Goal: Task Accomplishment & Management: Manage account settings

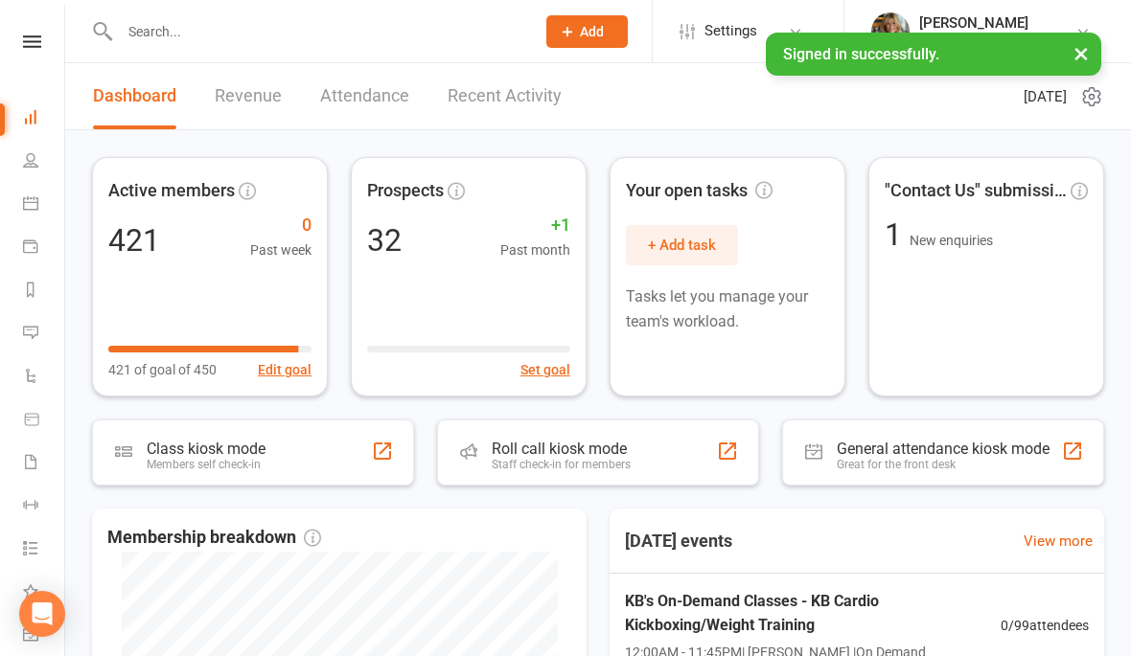
click at [39, 208] on link "Calendar" at bounding box center [44, 205] width 43 height 43
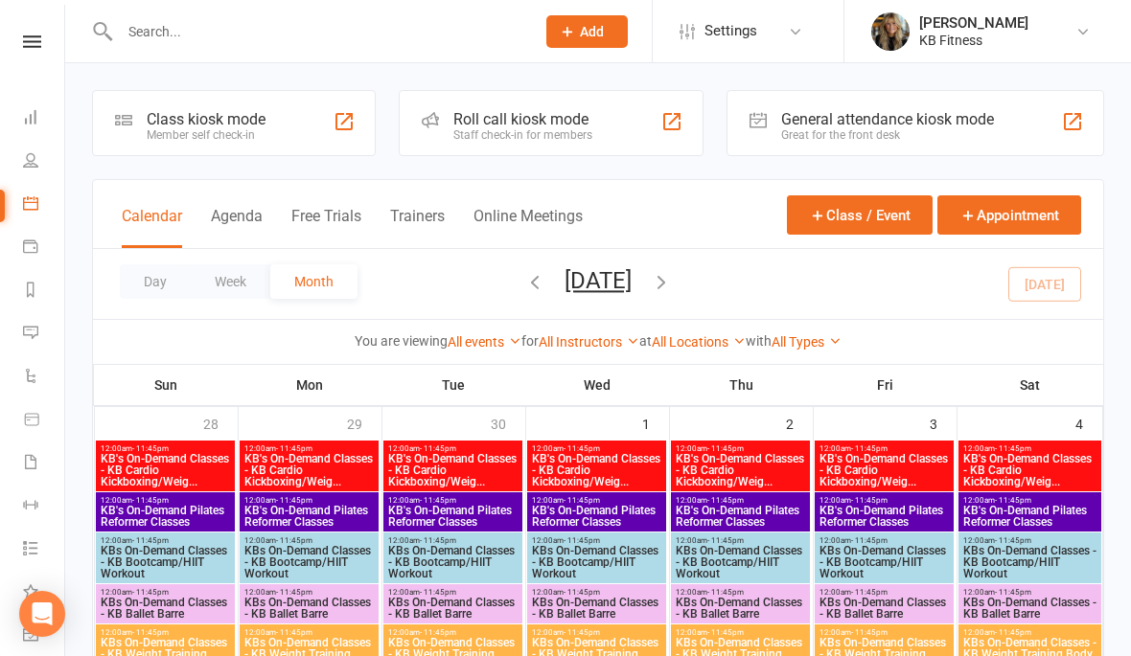
click at [169, 287] on button "Day" at bounding box center [155, 281] width 71 height 34
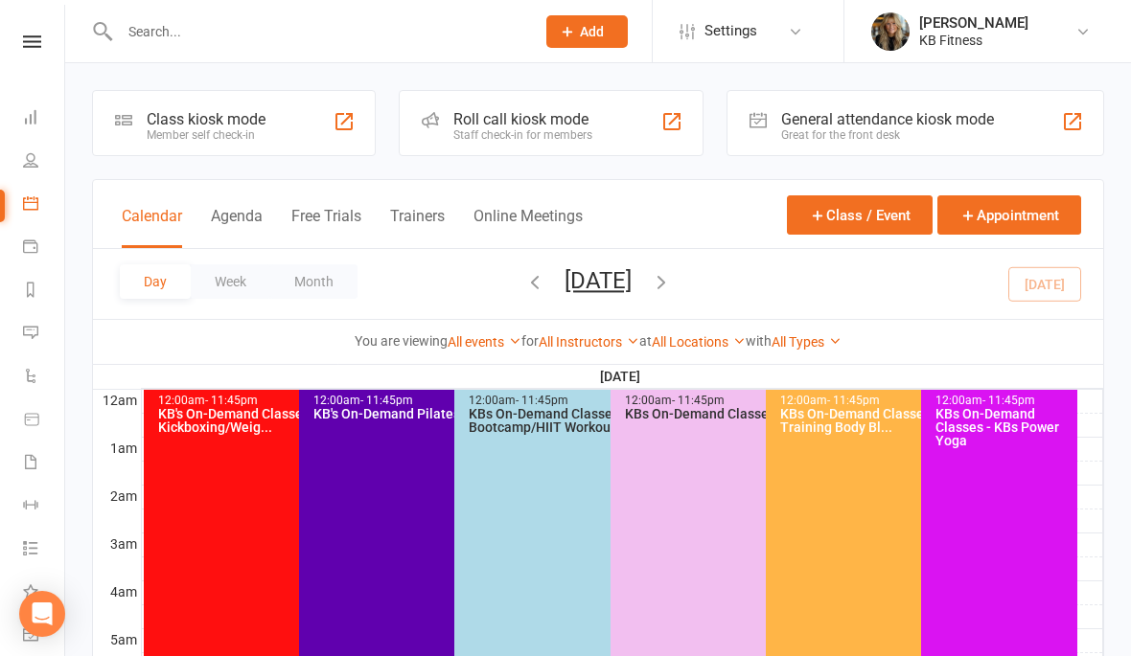
click at [672, 284] on icon "button" at bounding box center [661, 281] width 21 height 21
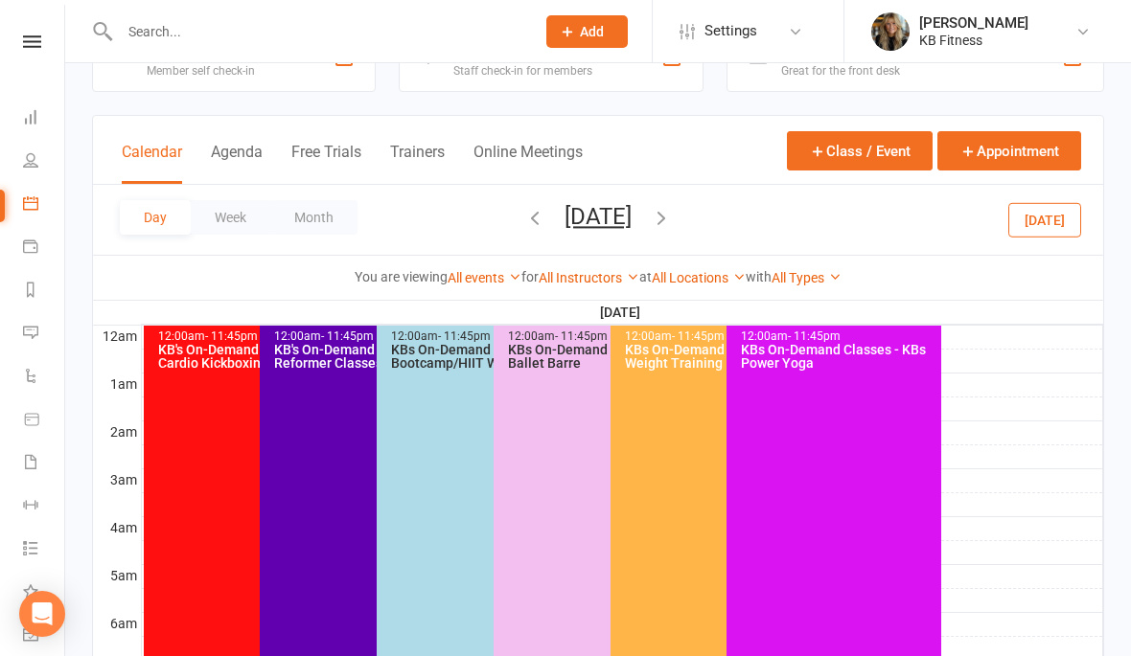
scroll to position [63, 0]
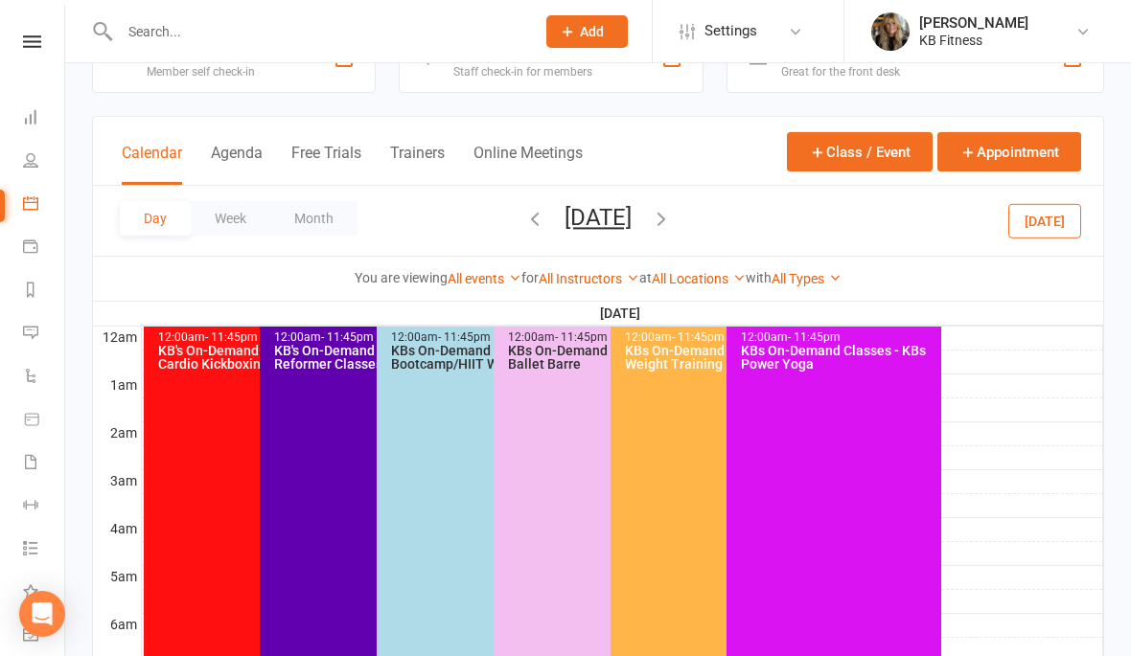
click at [672, 229] on icon "button" at bounding box center [661, 218] width 21 height 21
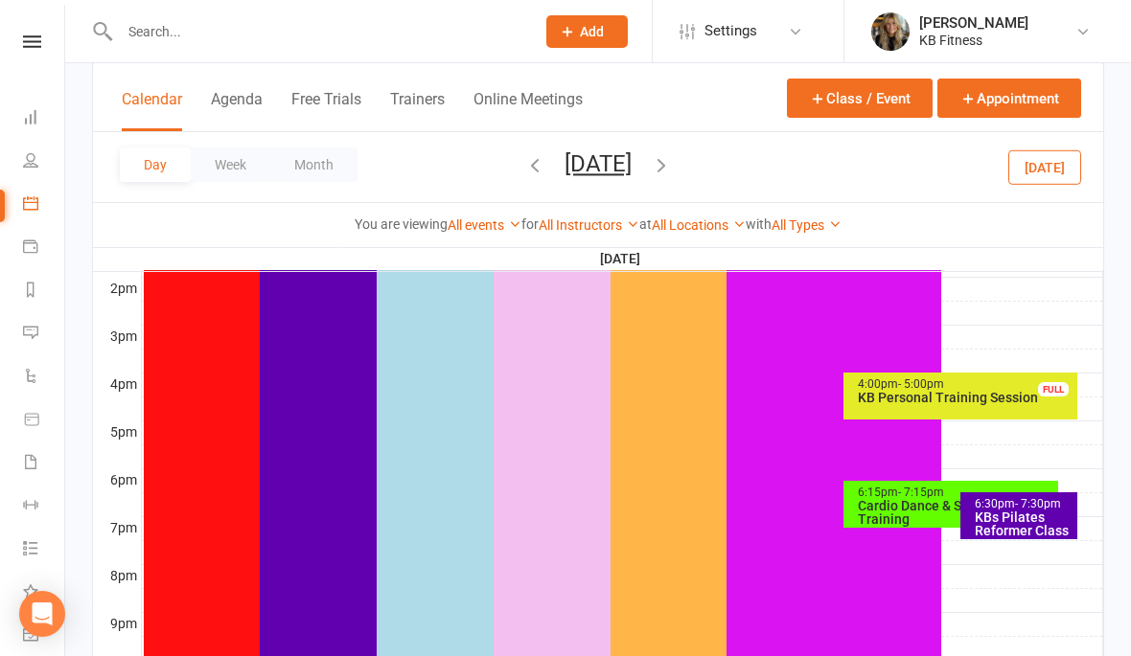
scroll to position [784, 0]
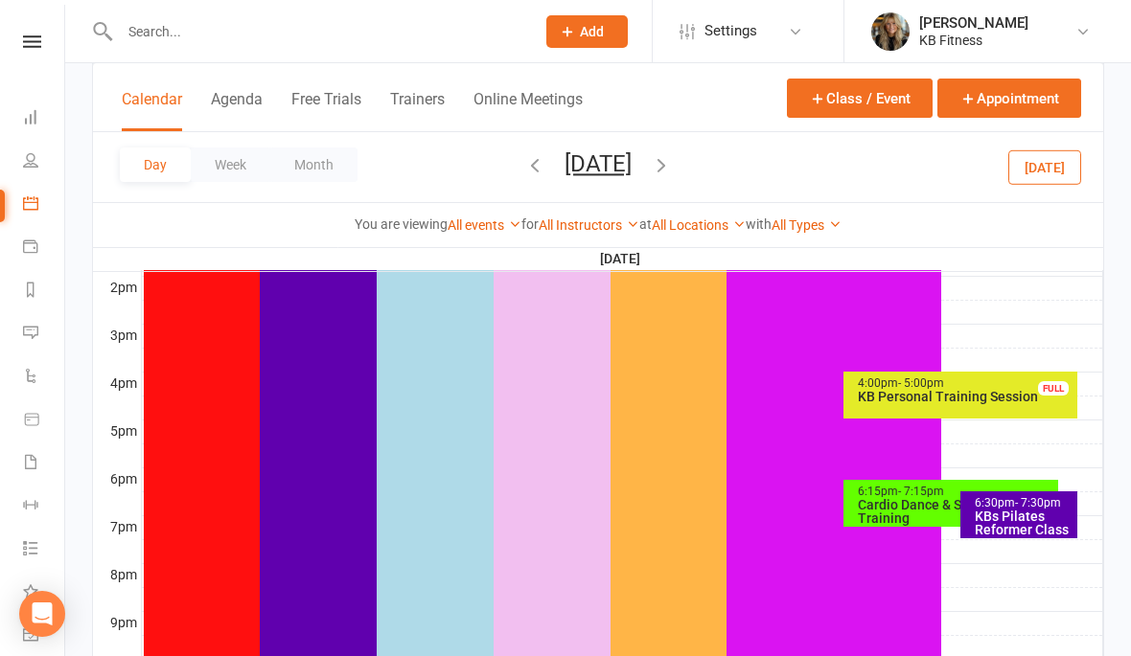
click at [672, 163] on icon "button" at bounding box center [661, 164] width 21 height 21
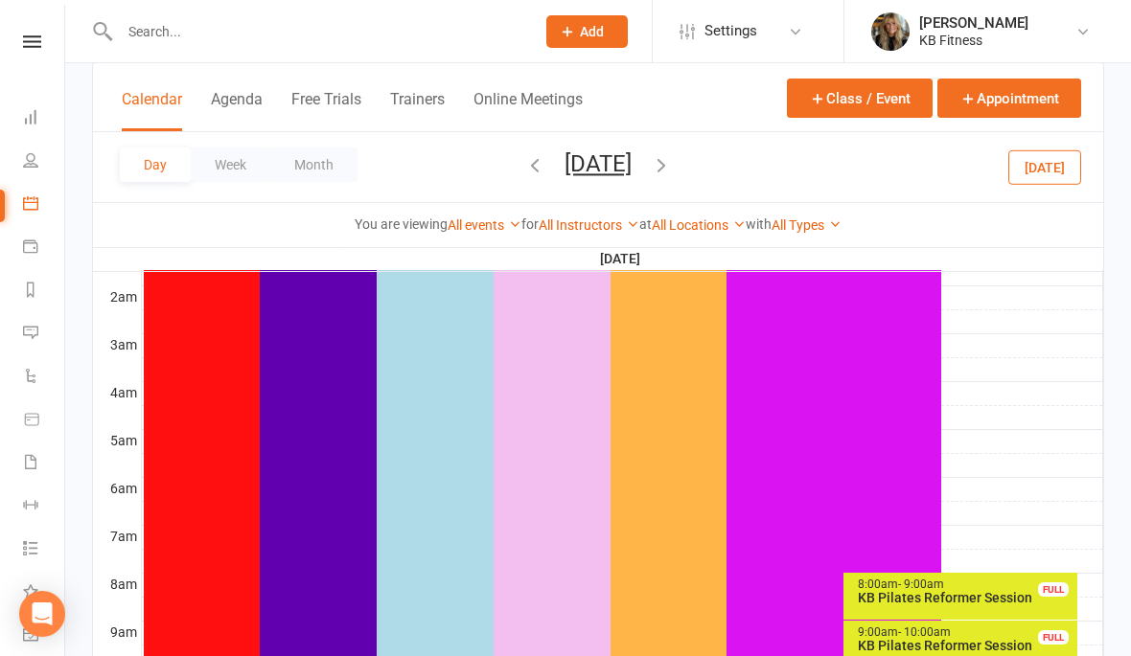
scroll to position [197, 0]
click at [672, 166] on icon "button" at bounding box center [661, 164] width 21 height 21
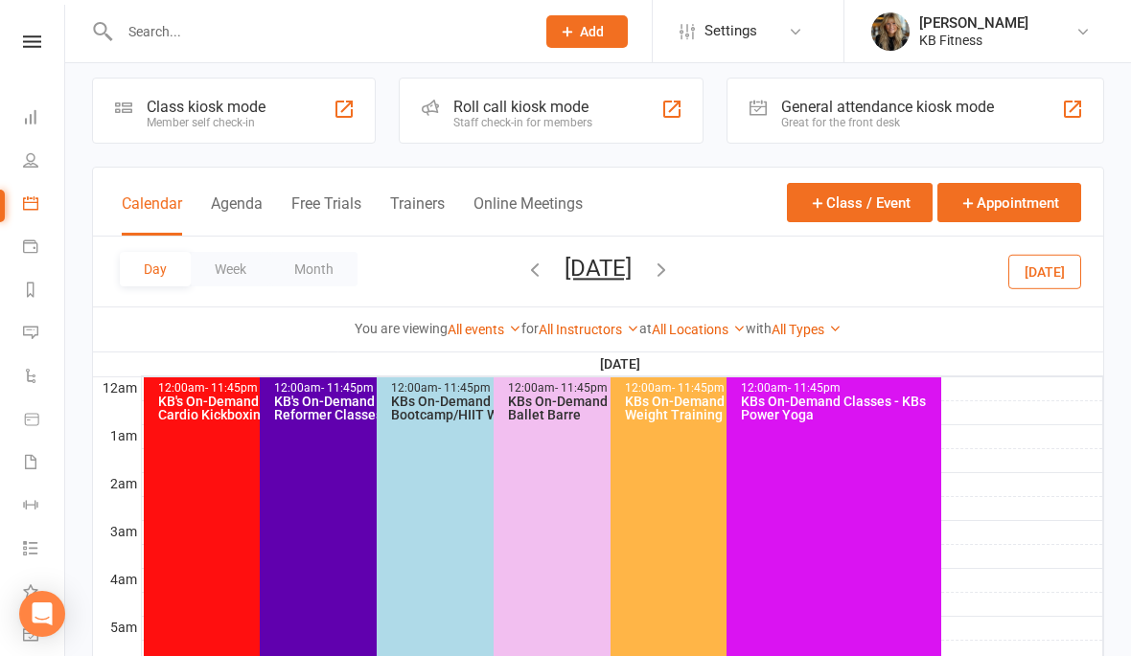
scroll to position [0, 0]
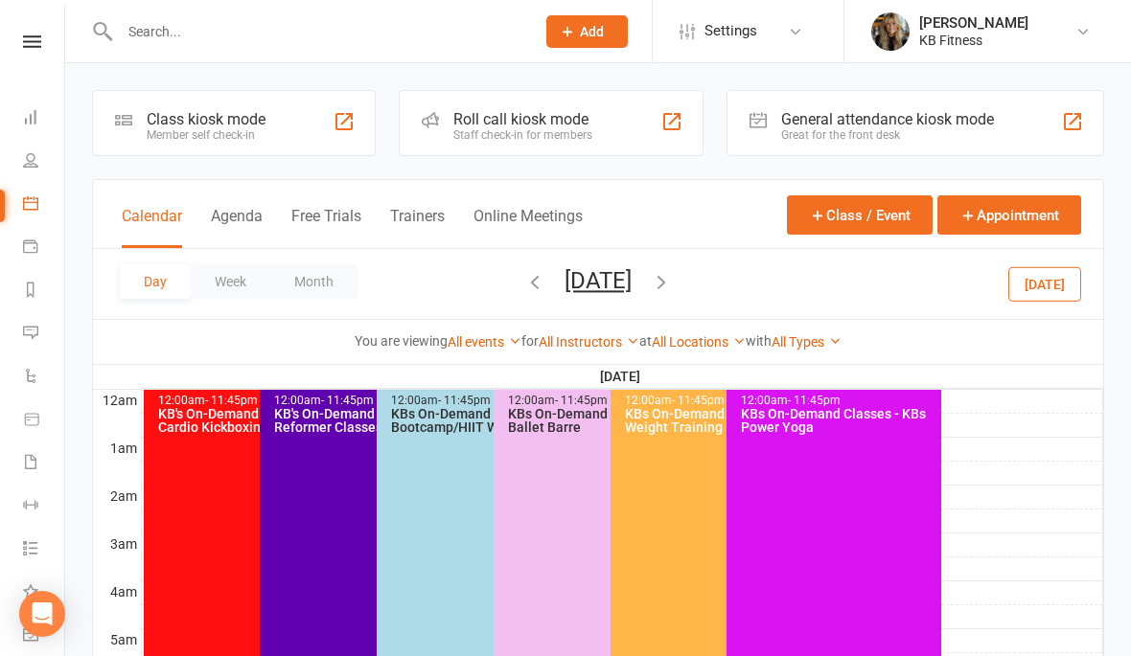
click at [524, 289] on icon "button" at bounding box center [534, 281] width 21 height 21
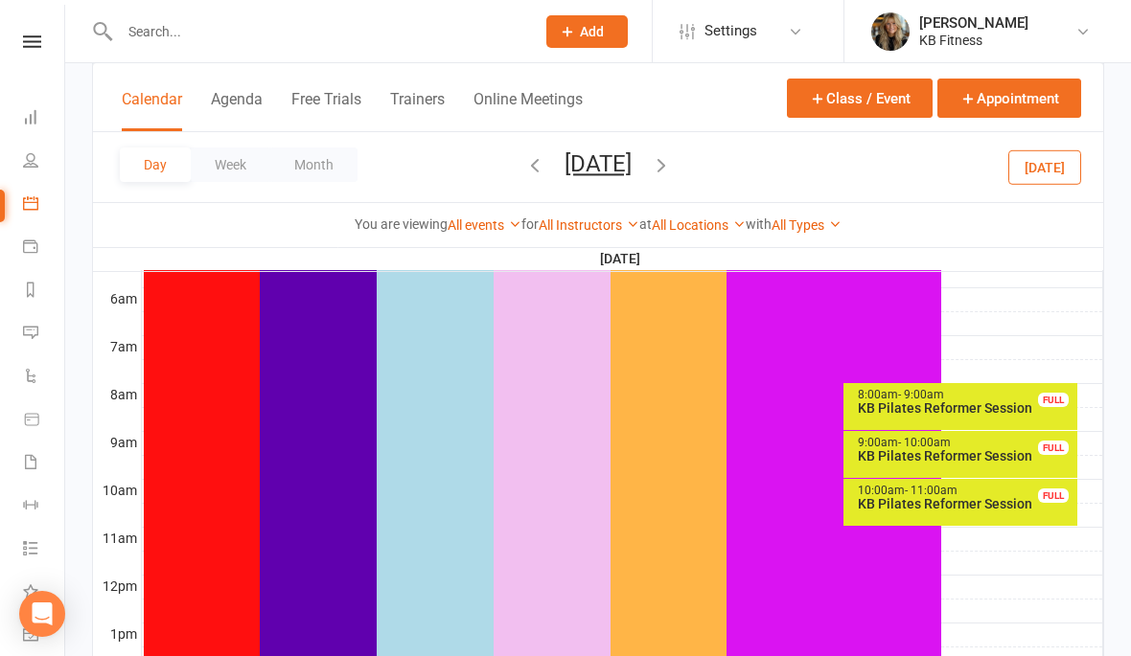
scroll to position [391, 0]
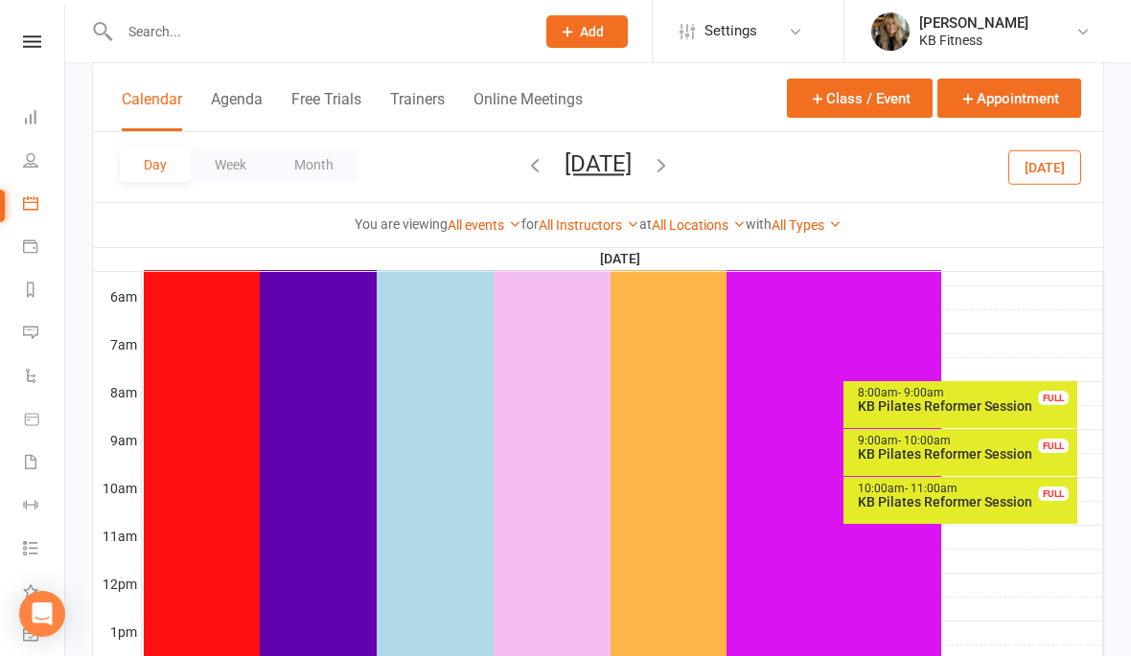
click at [672, 165] on icon "button" at bounding box center [661, 164] width 21 height 21
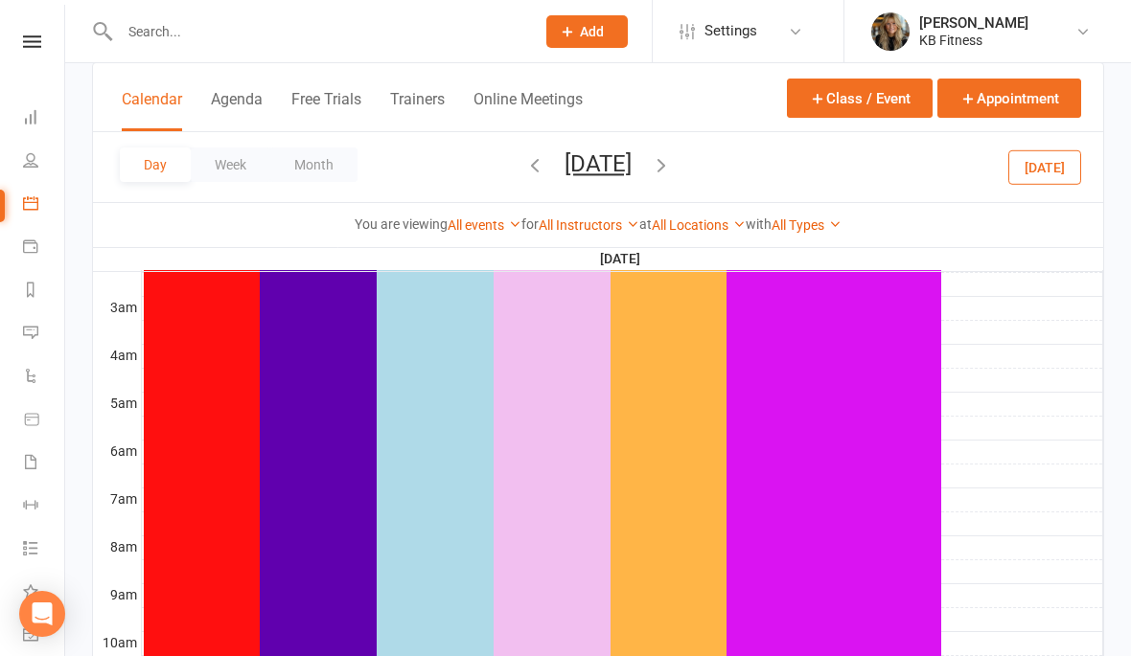
scroll to position [215, 0]
click at [672, 168] on icon "button" at bounding box center [661, 164] width 21 height 21
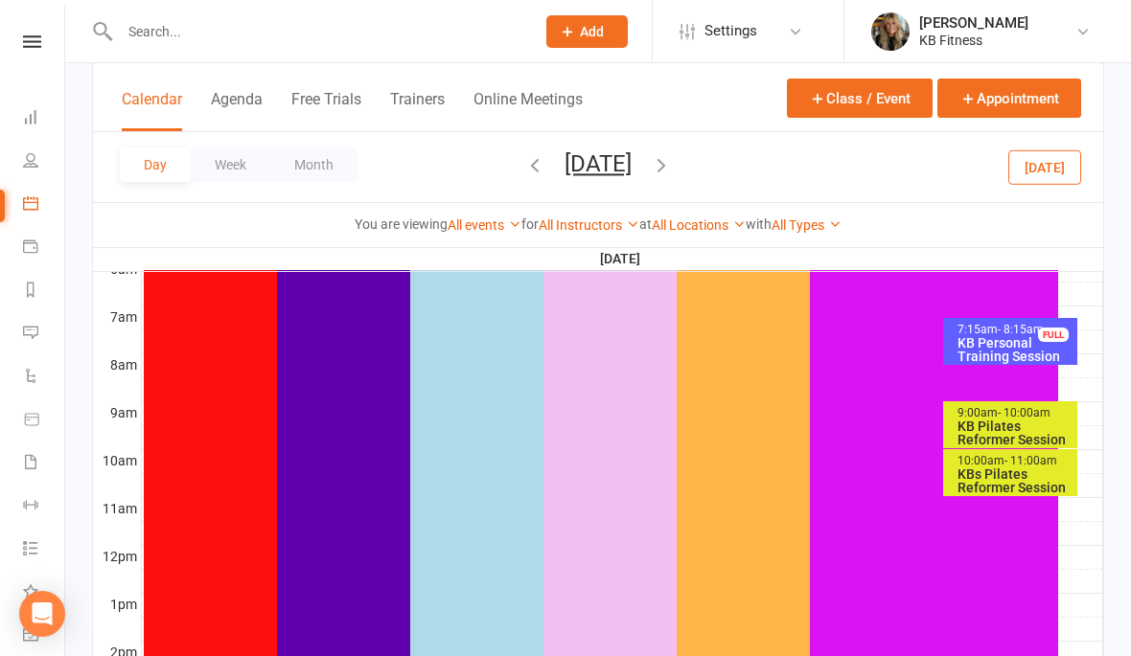
scroll to position [418, 0]
click at [672, 158] on icon "button" at bounding box center [661, 164] width 21 height 21
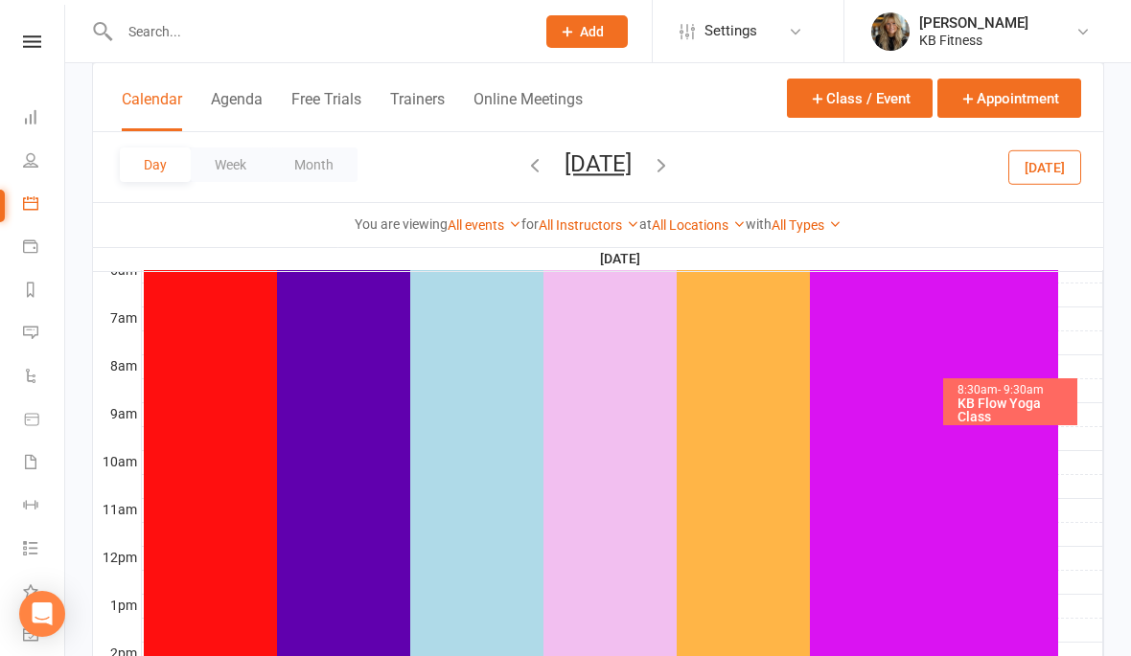
click at [672, 158] on icon "button" at bounding box center [661, 164] width 21 height 21
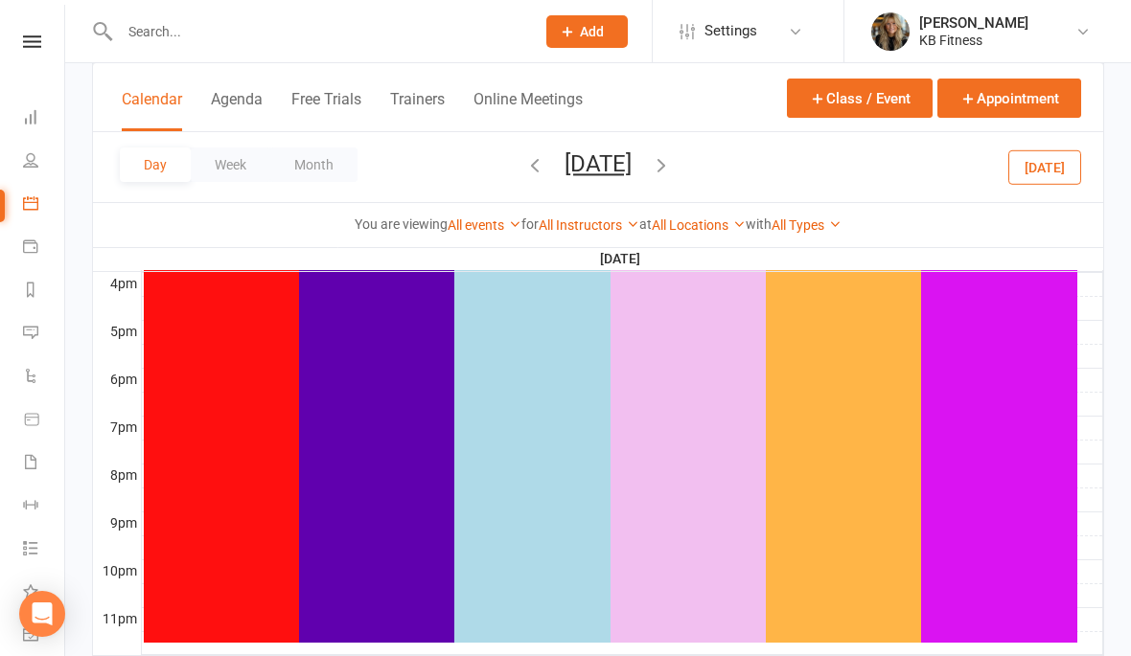
scroll to position [883, 0]
click at [672, 164] on icon "button" at bounding box center [661, 164] width 21 height 21
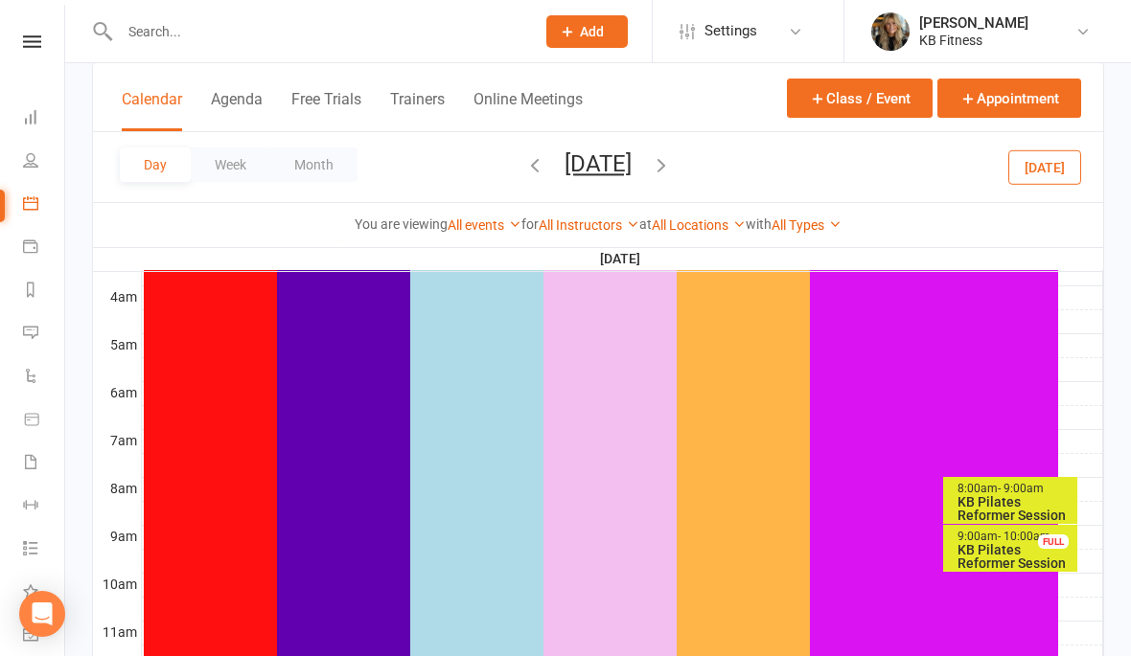
scroll to position [296, 0]
click at [672, 162] on icon "button" at bounding box center [661, 164] width 21 height 21
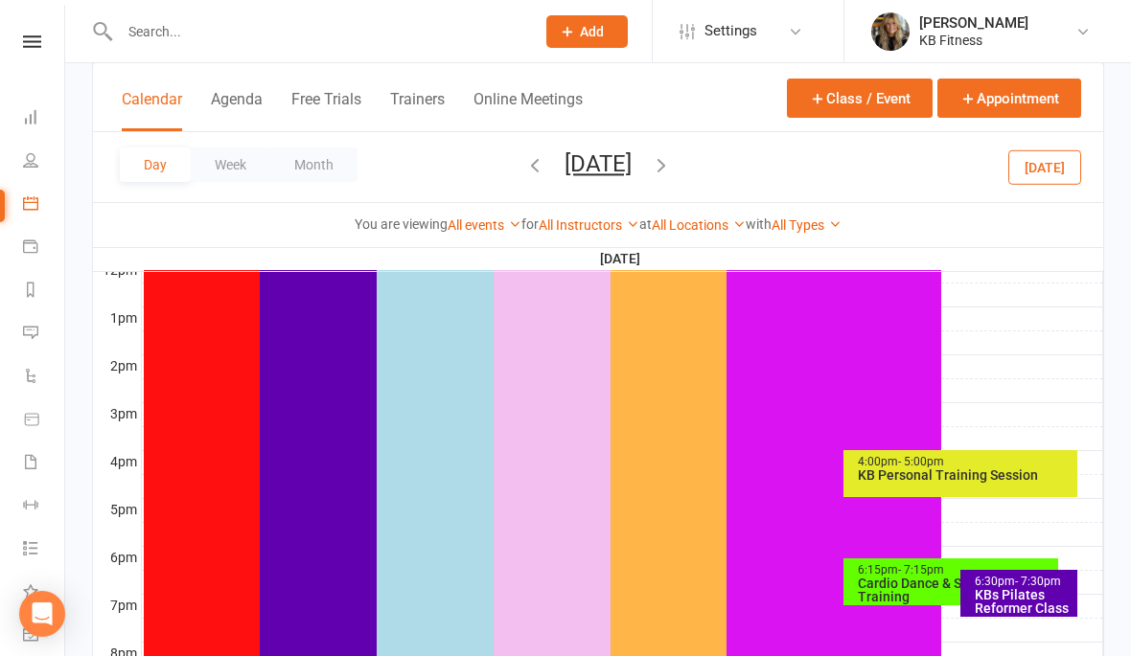
scroll to position [706, 0]
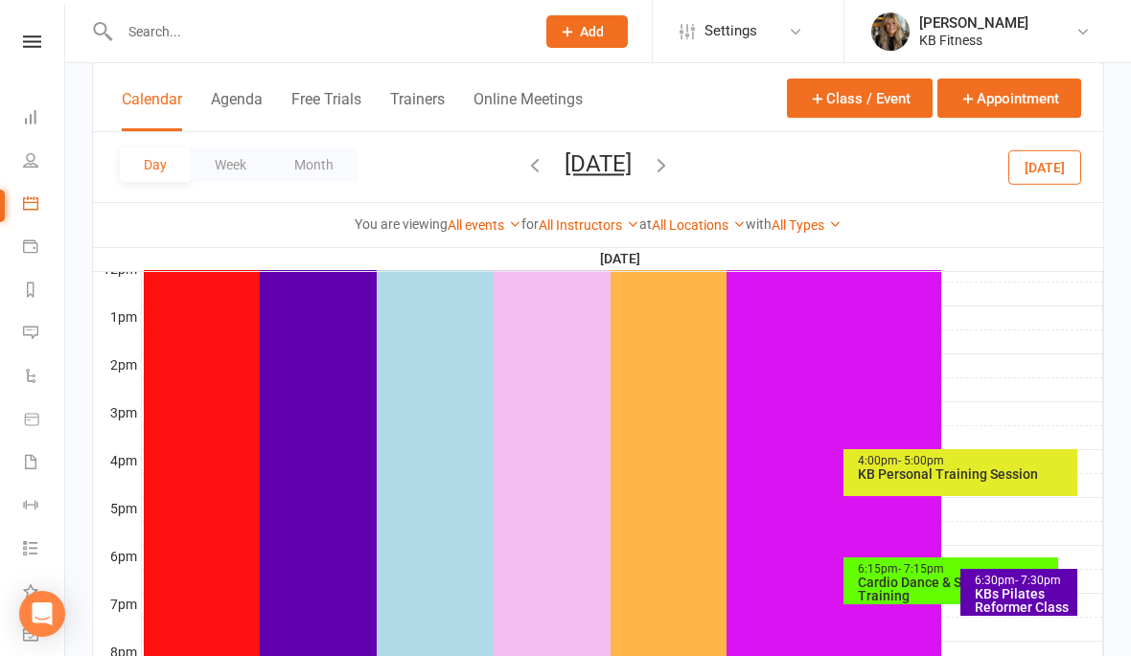
click at [672, 166] on icon "button" at bounding box center [661, 164] width 21 height 21
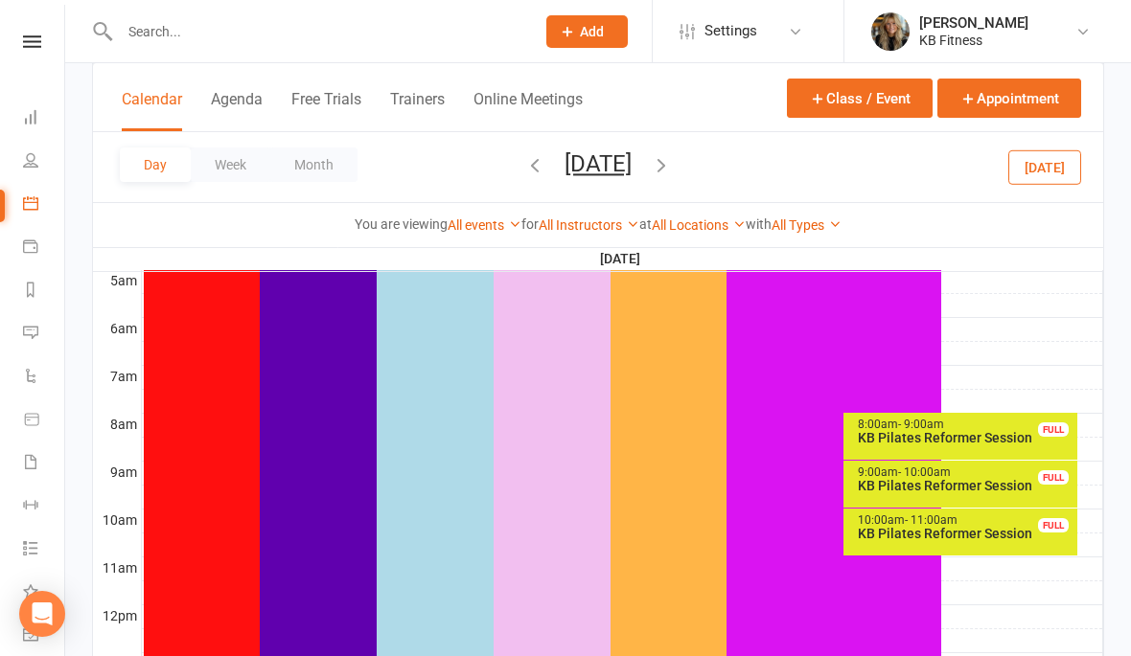
scroll to position [360, 0]
click at [672, 163] on icon "button" at bounding box center [661, 164] width 21 height 21
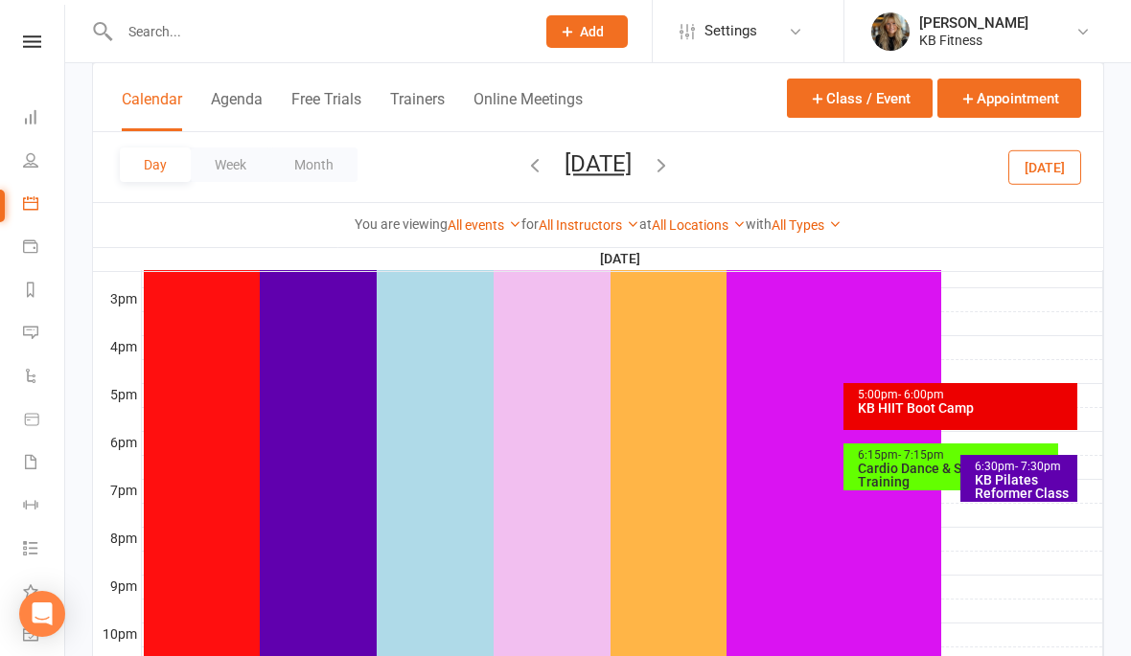
scroll to position [822, 0]
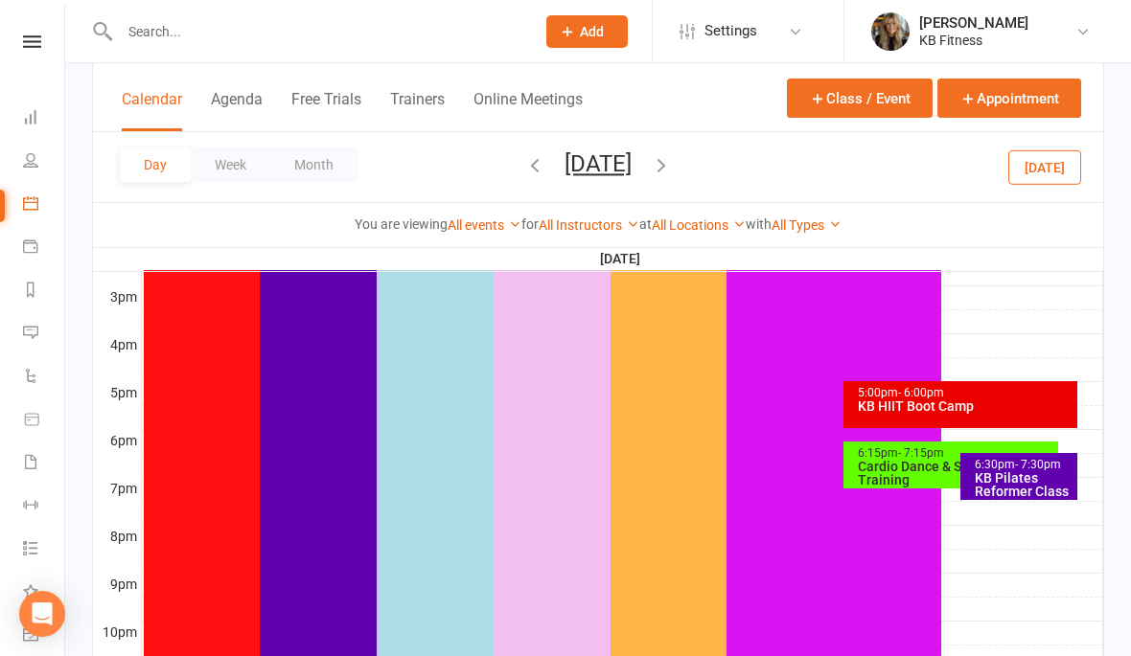
click at [1031, 481] on div "KB Pilates Reformer Class" at bounding box center [1024, 484] width 100 height 27
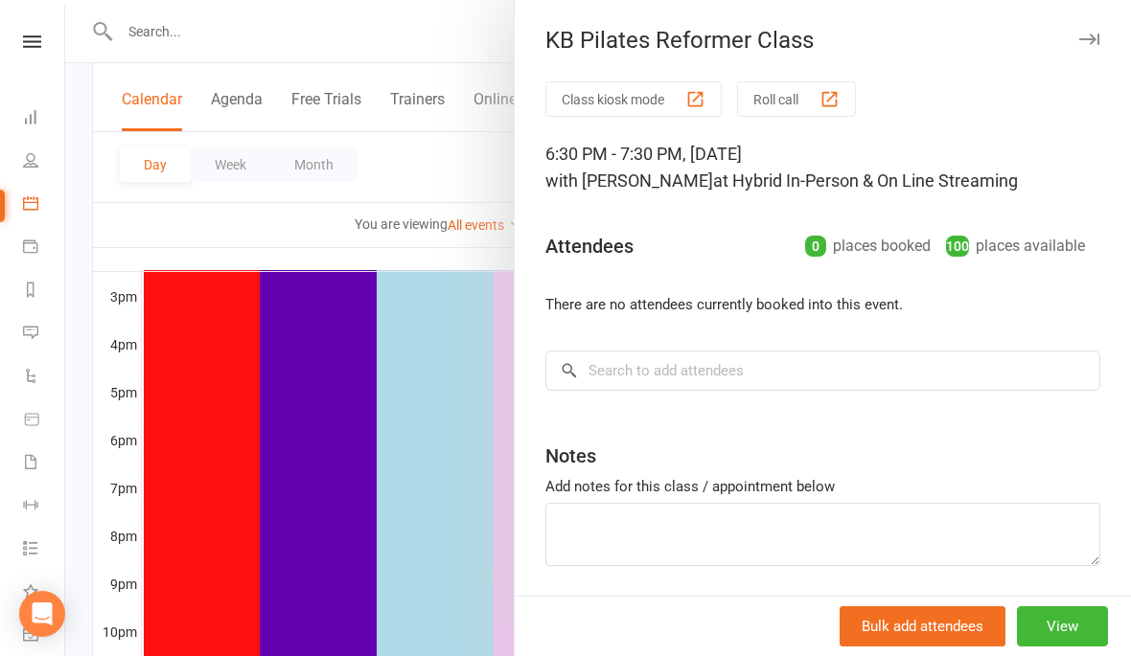
click at [1075, 647] on button "View" at bounding box center [1062, 627] width 91 height 40
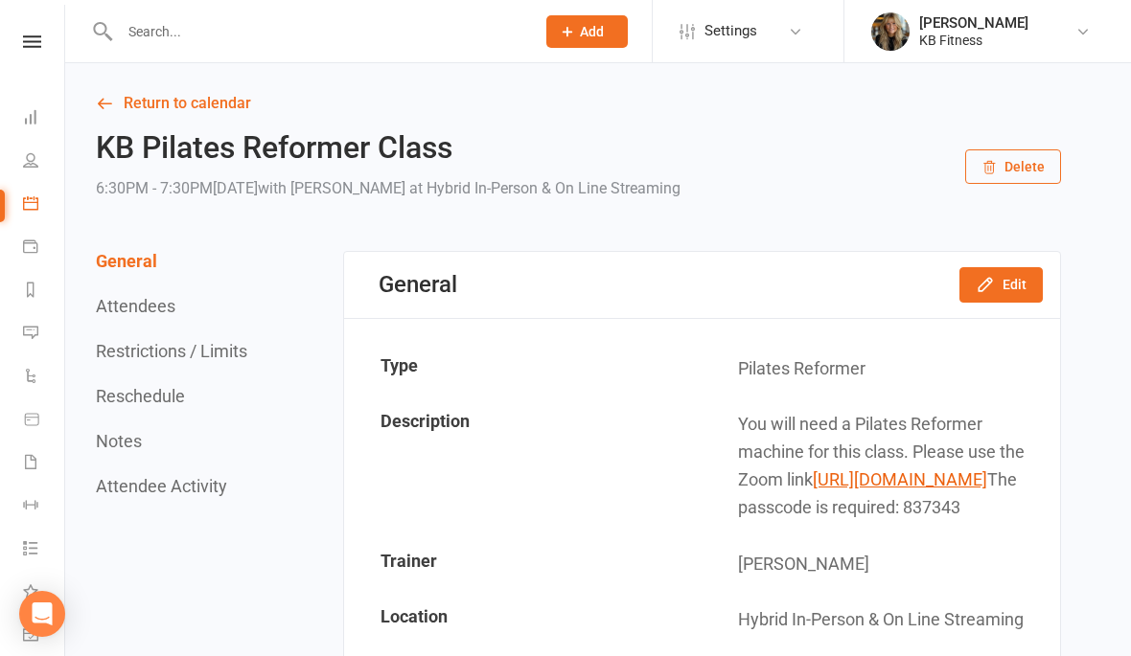
click at [1010, 176] on button "Delete" at bounding box center [1013, 166] width 96 height 34
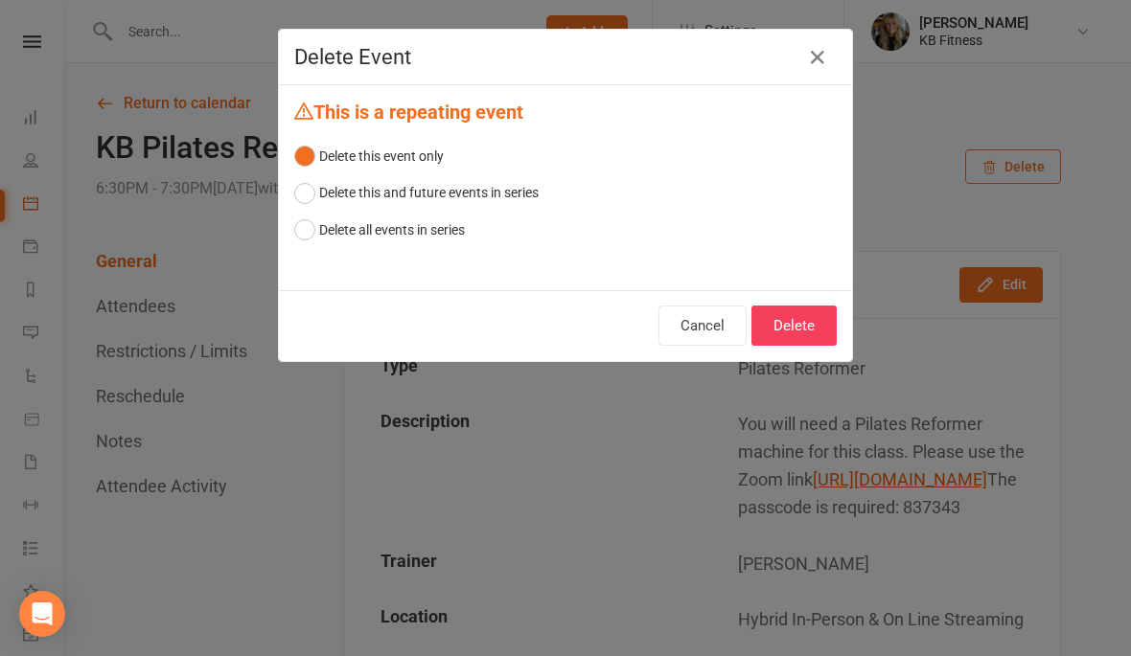
click at [797, 316] on button "Delete" at bounding box center [793, 326] width 85 height 40
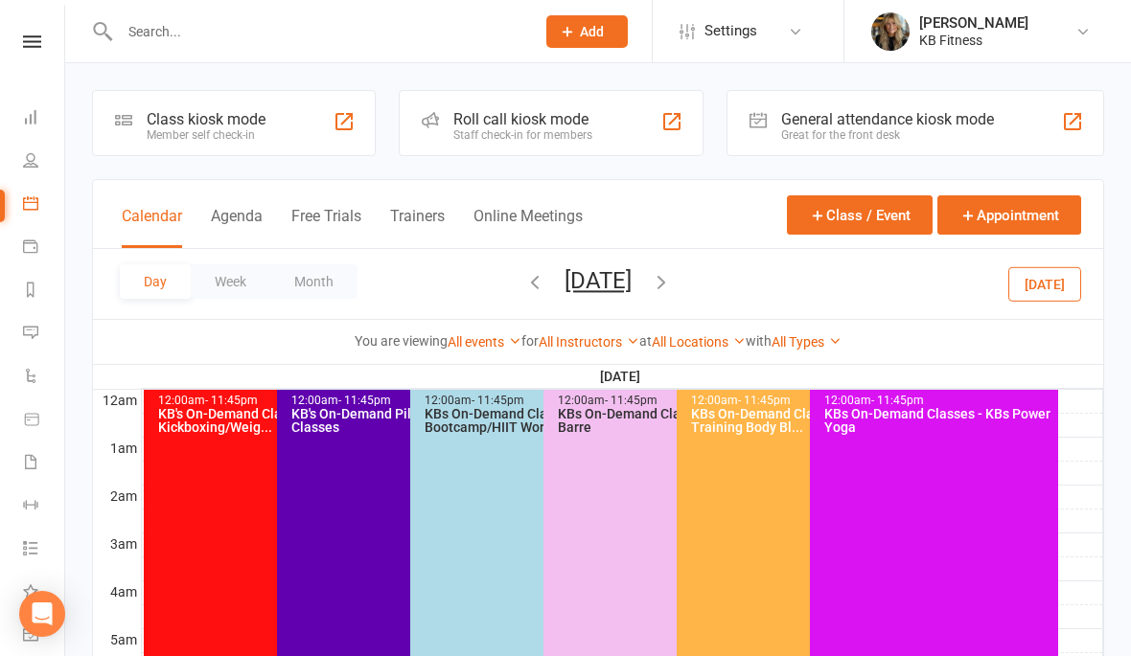
click at [524, 299] on button "button" at bounding box center [534, 284] width 21 height 34
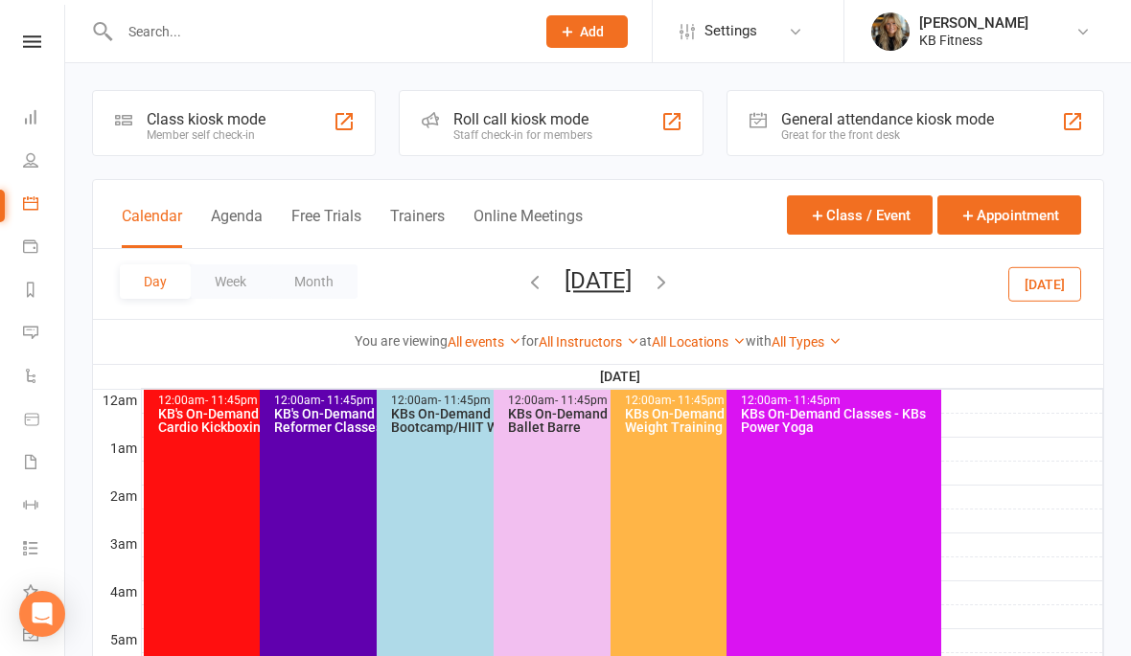
click at [524, 293] on button "button" at bounding box center [534, 284] width 21 height 34
